Goal: Information Seeking & Learning: Learn about a topic

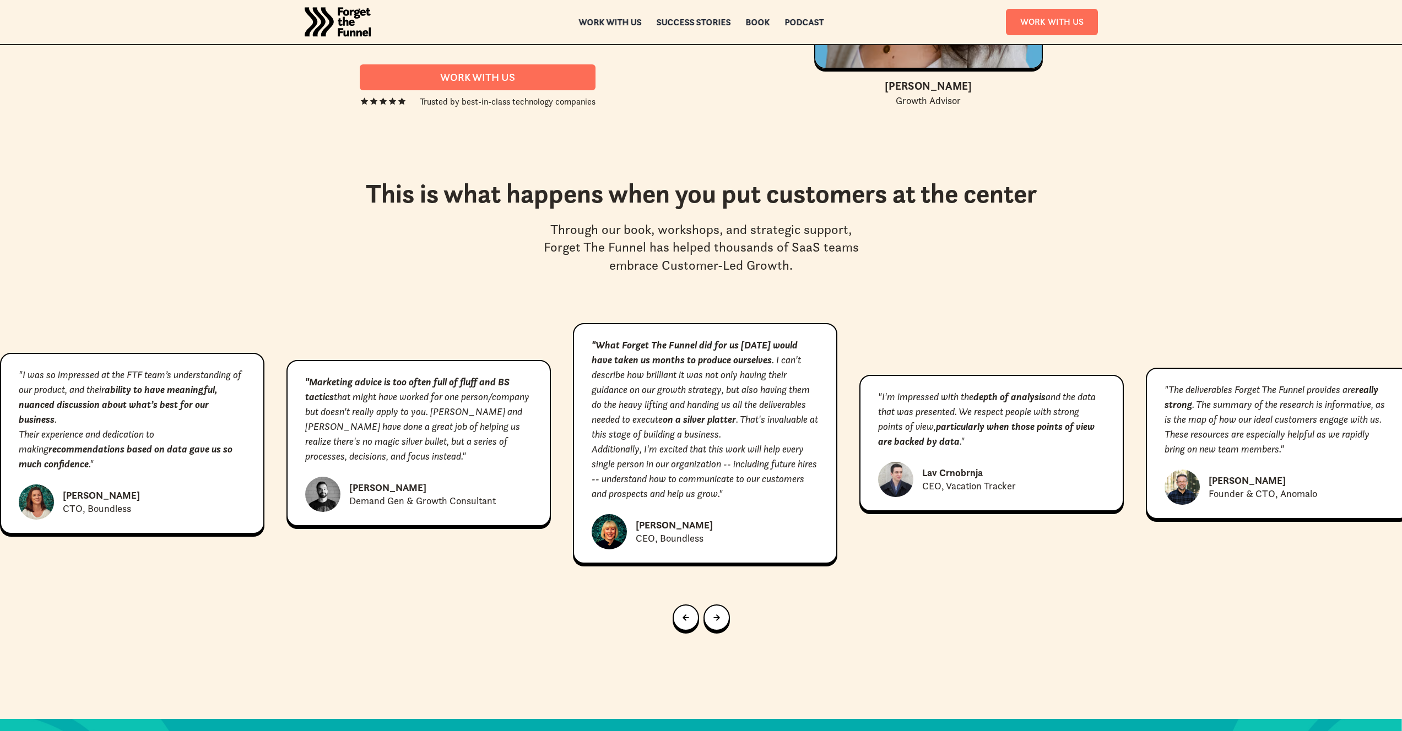
scroll to position [5090, 0]
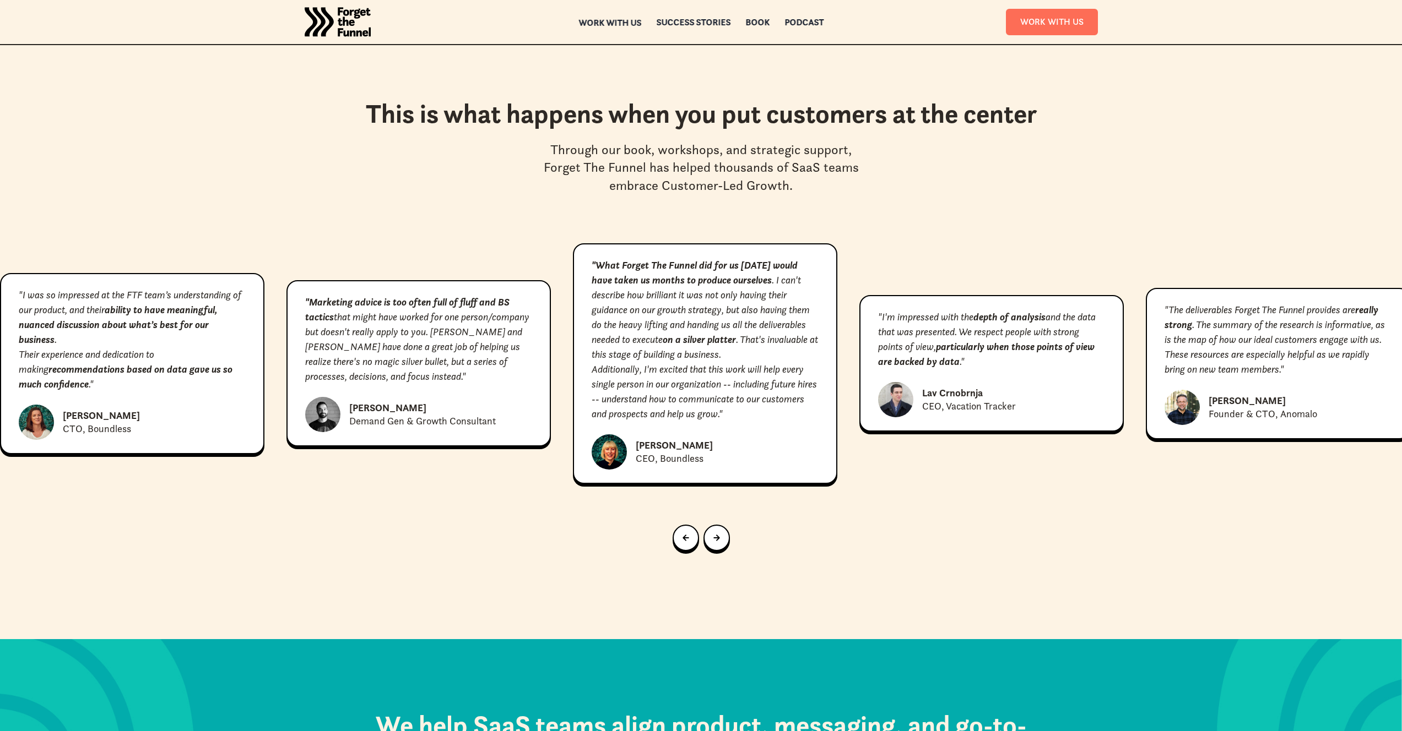
click at [627, 22] on div "Work with us" at bounding box center [609, 23] width 63 height 8
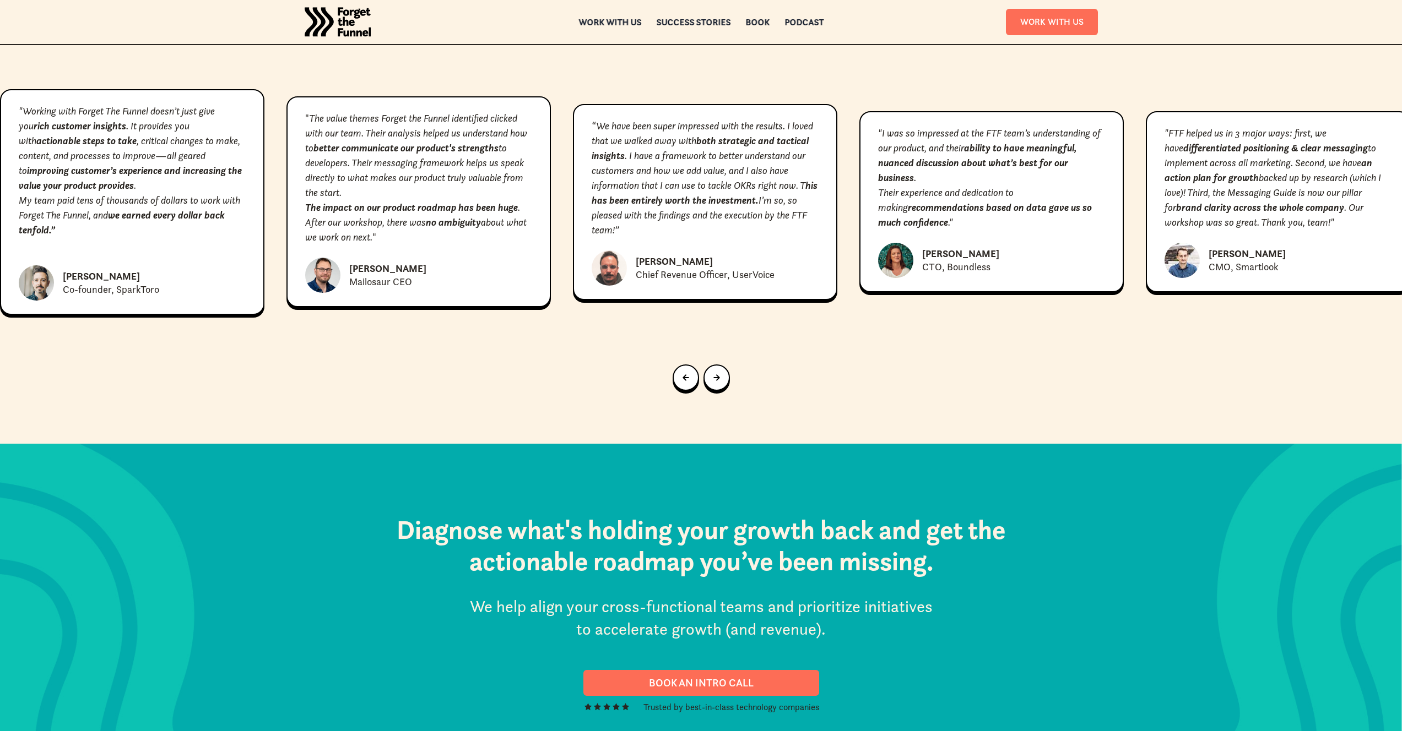
scroll to position [5464, 0]
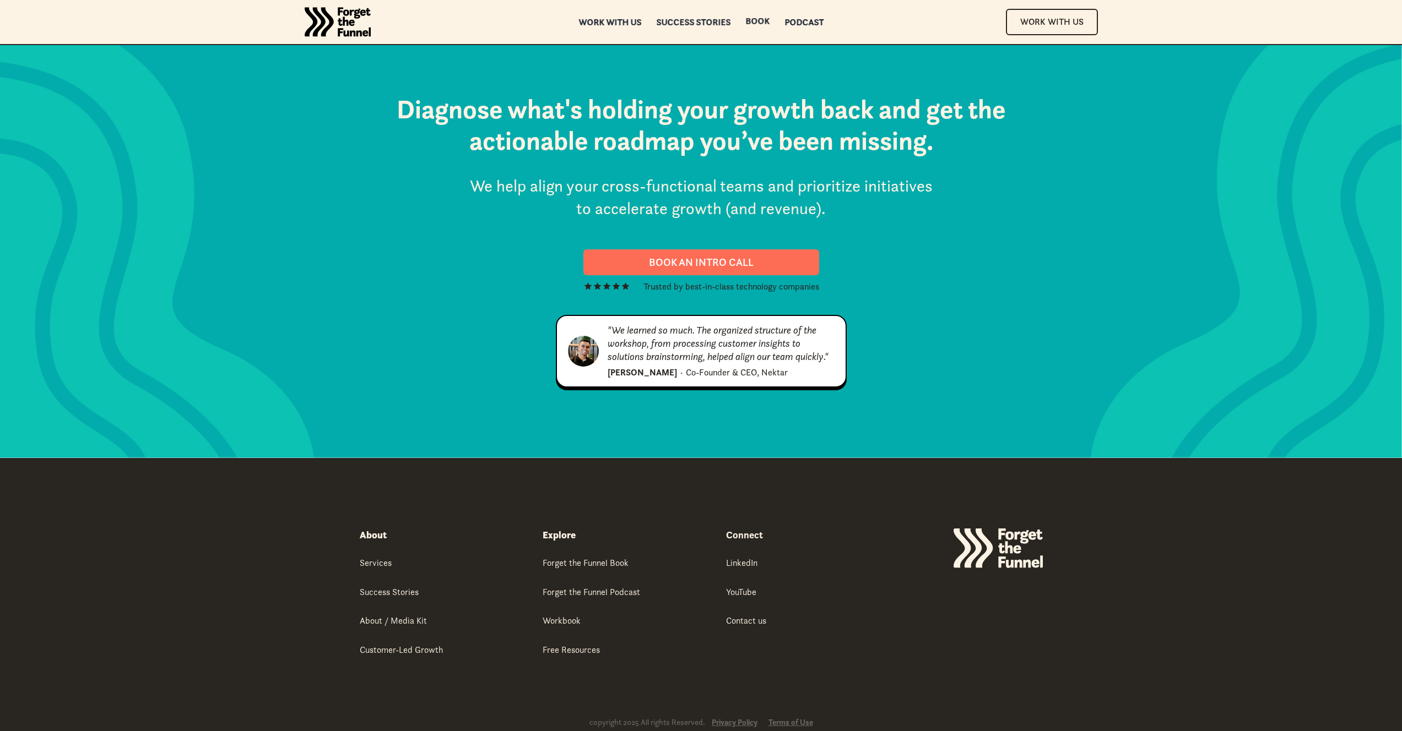
click at [792, 17] on div "ABOUT ABOUT Work with us Work with us Success Stories Success Stories Book Book…" at bounding box center [701, 22] width 892 height 44
click at [798, 22] on div "Podcast" at bounding box center [803, 23] width 39 height 8
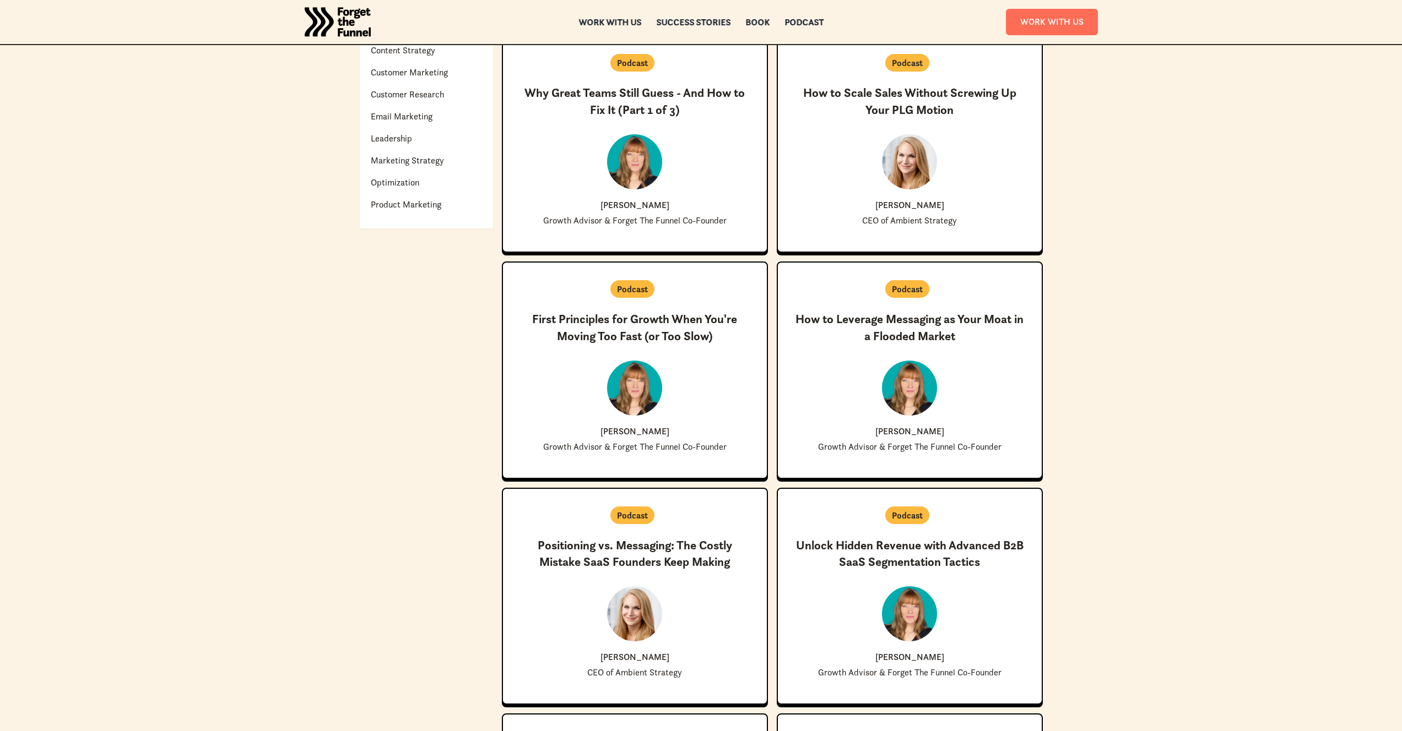
scroll to position [592, 0]
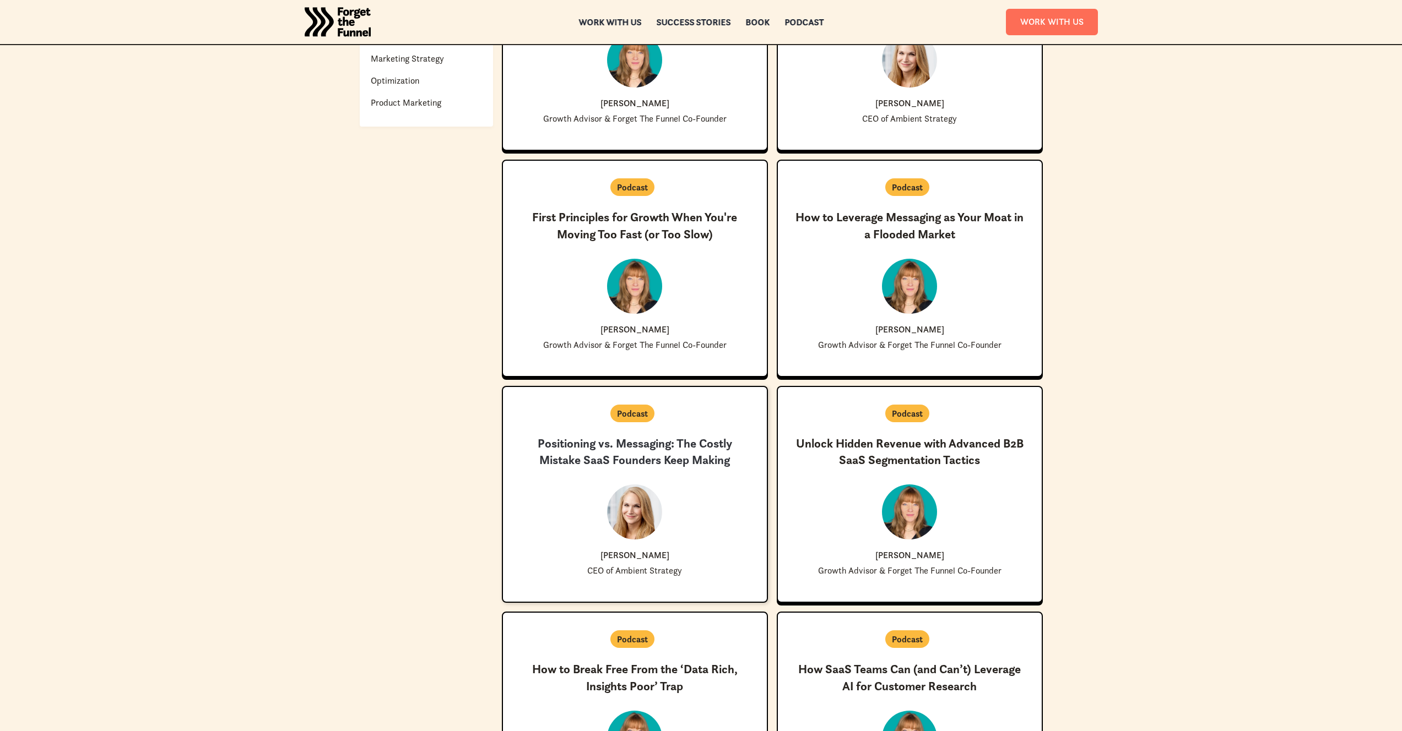
click at [692, 453] on h3 "Positioning vs. Messaging: The Costly Mistake SaaS Founders Keep Making" at bounding box center [634, 453] width 229 height 34
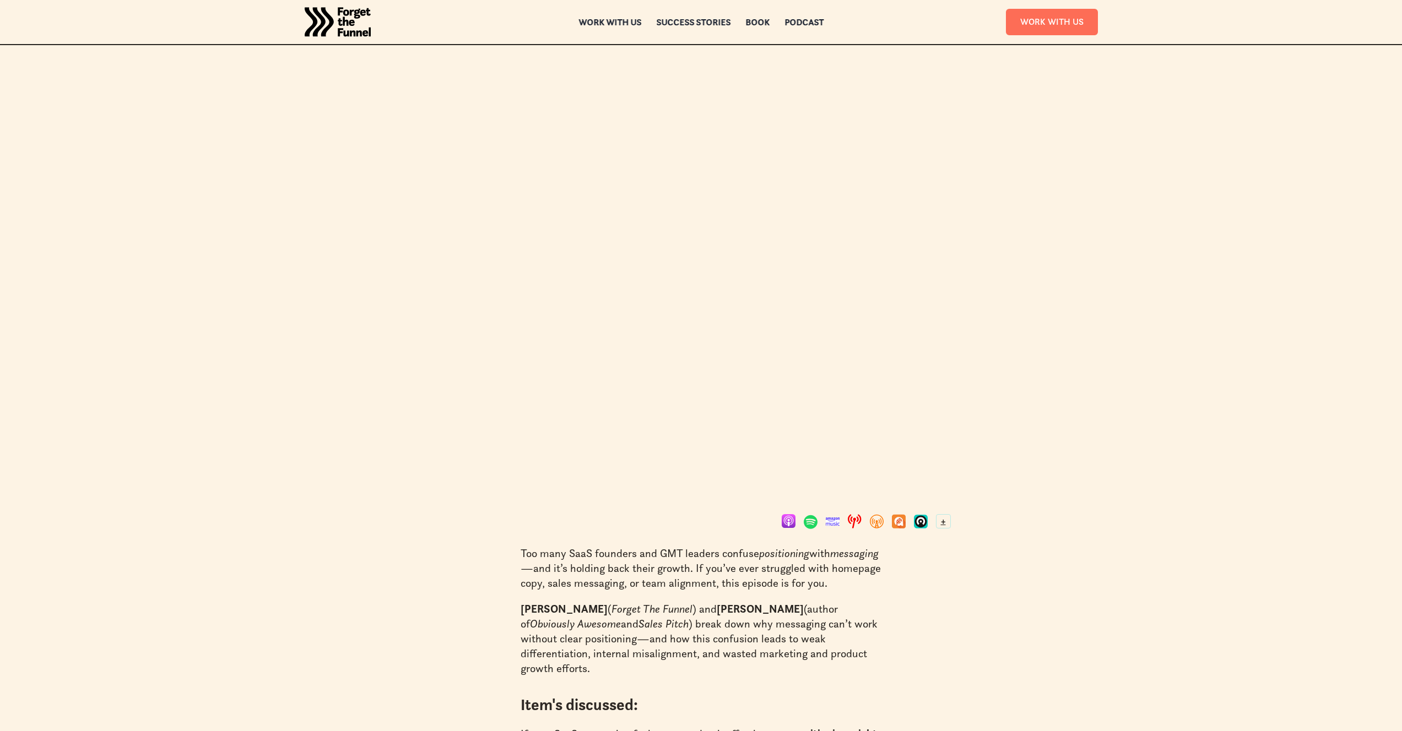
scroll to position [363, 0]
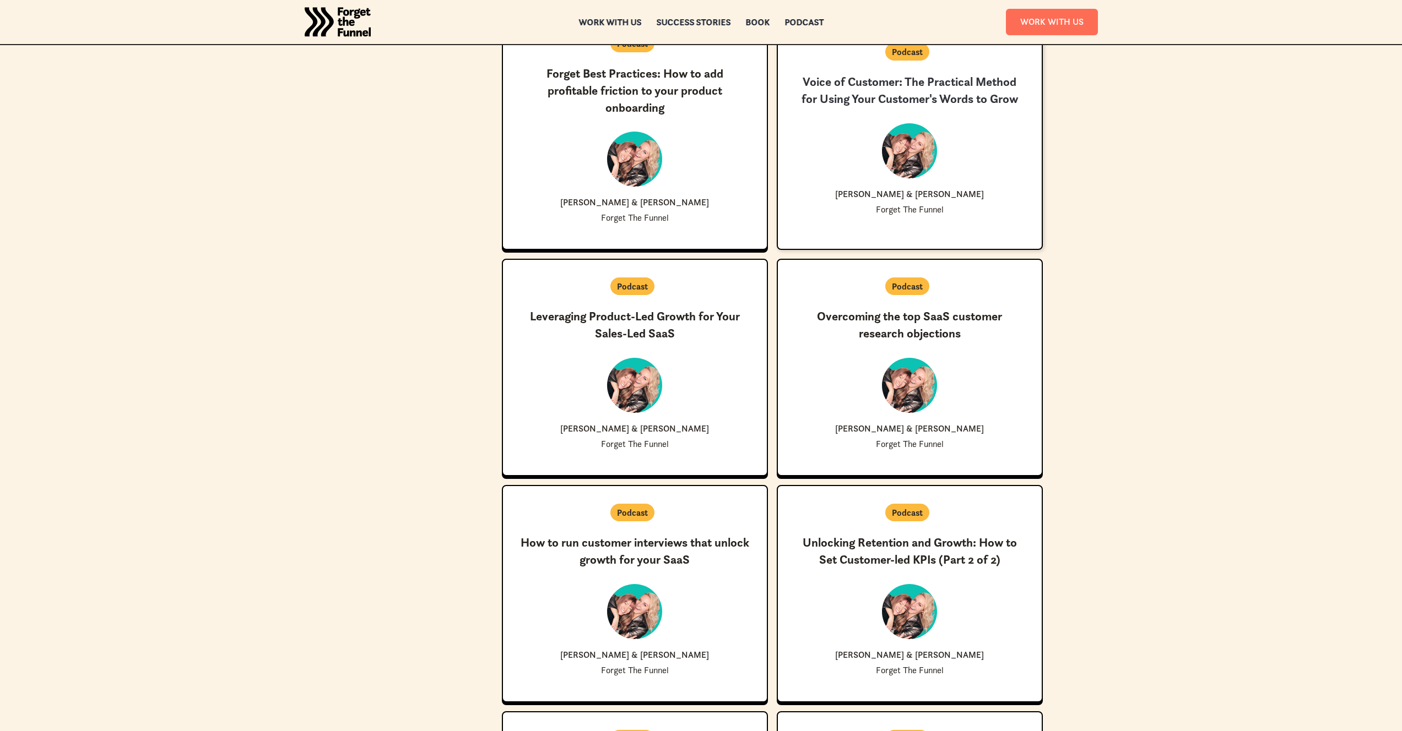
scroll to position [1879, 0]
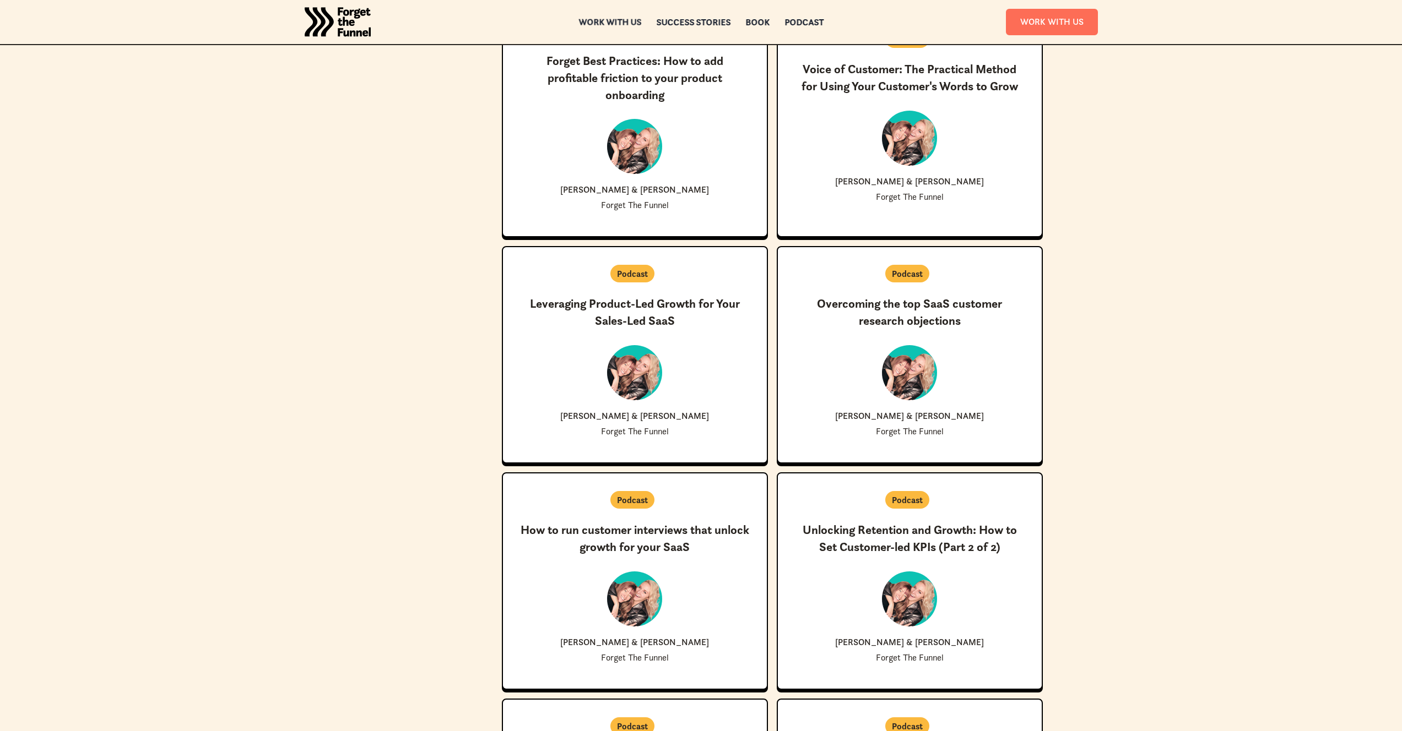
click at [613, 18] on div "Work with us" at bounding box center [609, 22] width 63 height 8
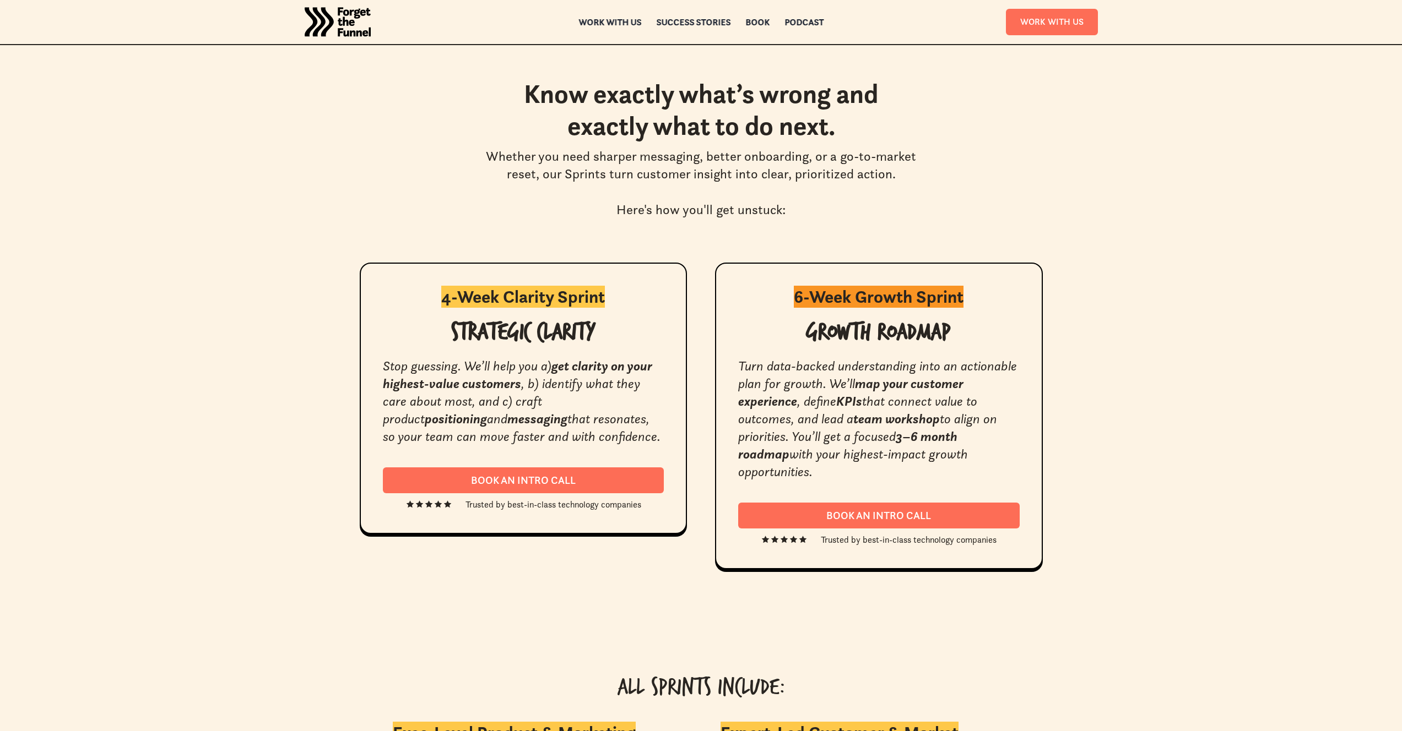
scroll to position [2002, 0]
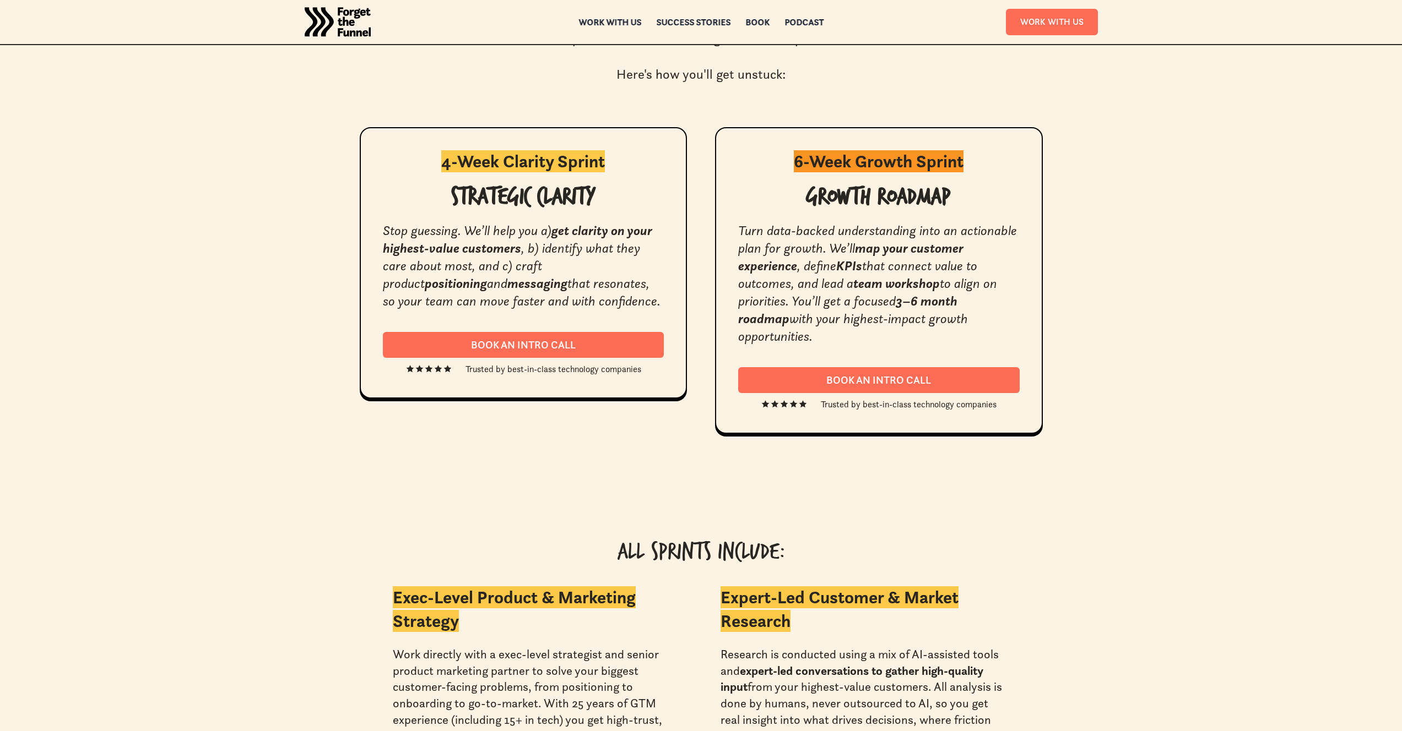
click at [622, 540] on div "All Sprints Include:" at bounding box center [701, 558] width 683 height 37
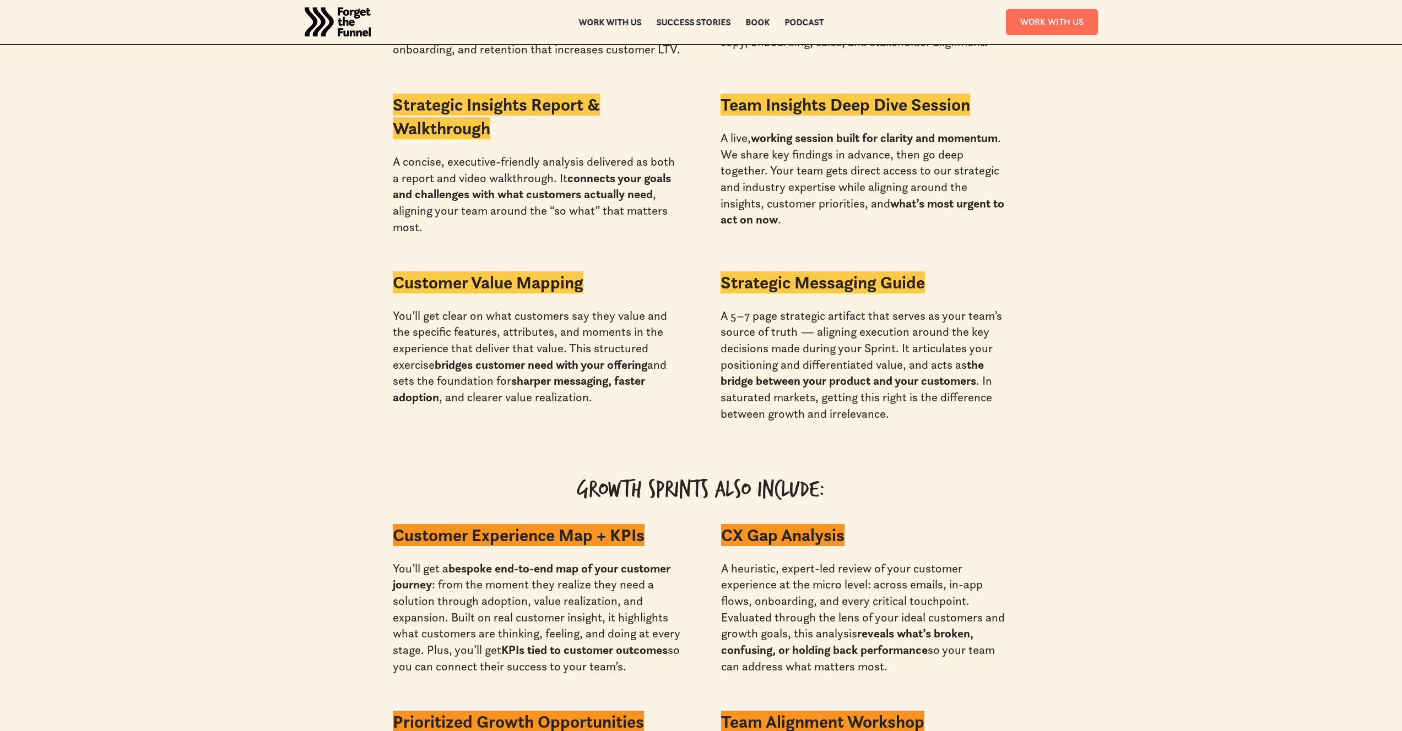
scroll to position [2640, 0]
